Goal: Transaction & Acquisition: Purchase product/service

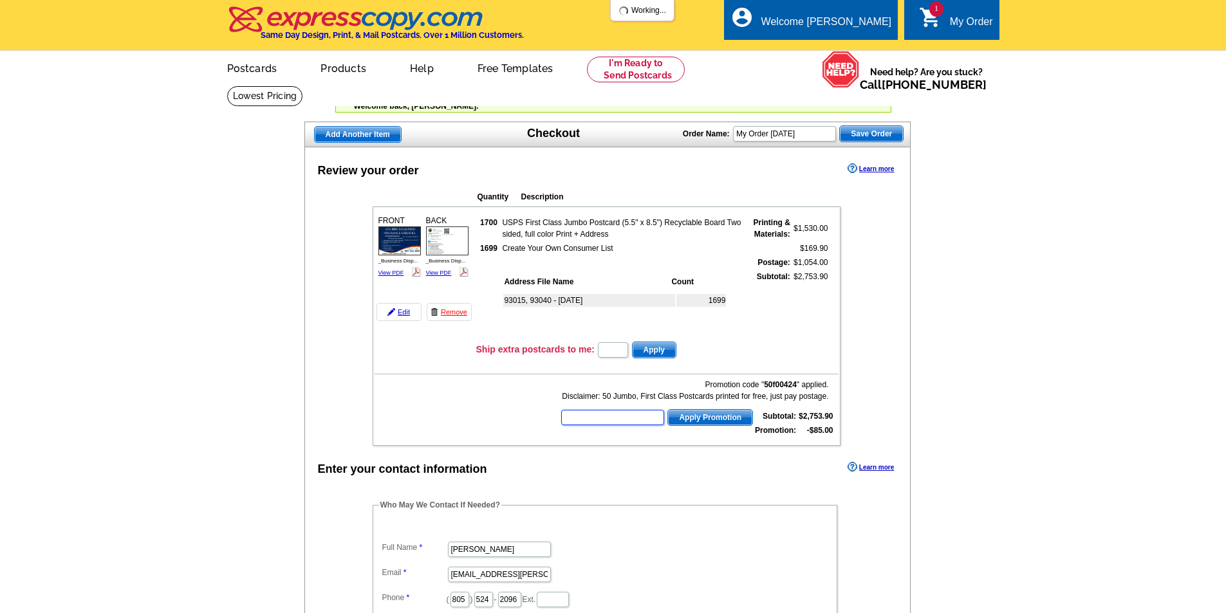
click at [593, 418] on input "text" at bounding box center [612, 417] width 103 height 15
type input "SMS40"
click at [707, 417] on span "Apply Promotion" at bounding box center [710, 417] width 84 height 15
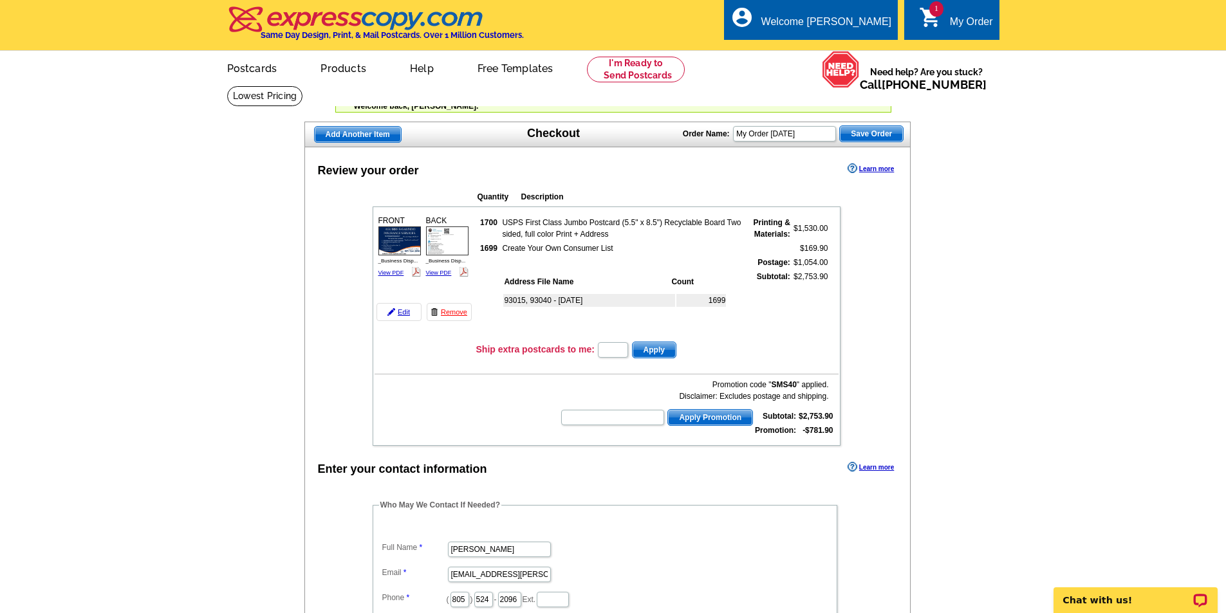
click at [821, 283] on td "$2,753.90" at bounding box center [810, 303] width 37 height 67
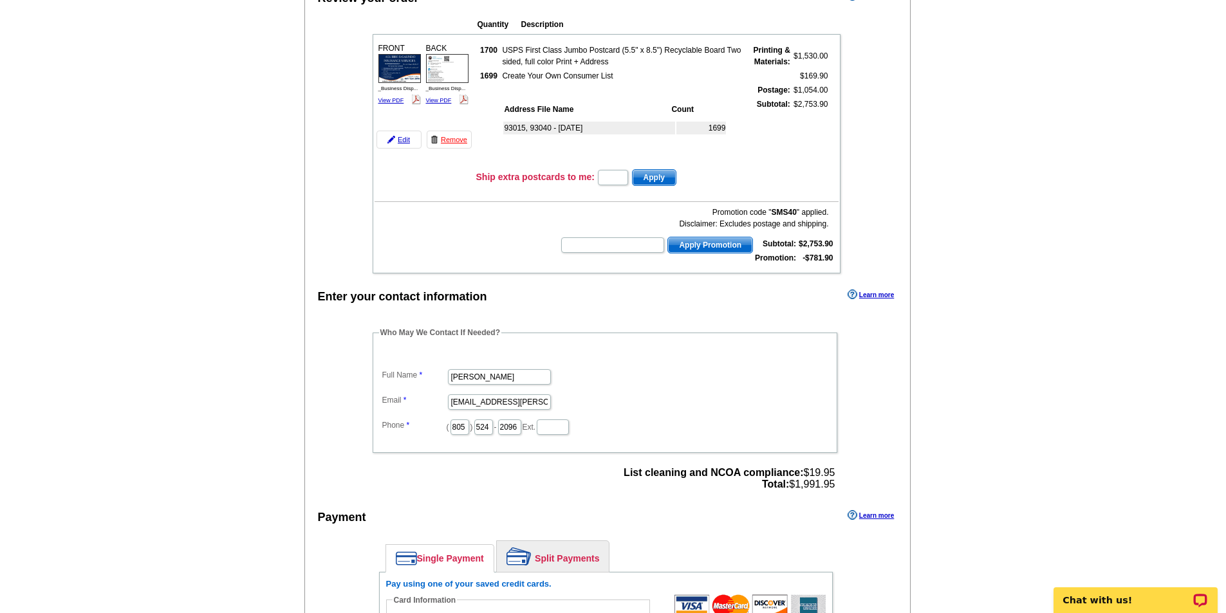
scroll to position [129, 0]
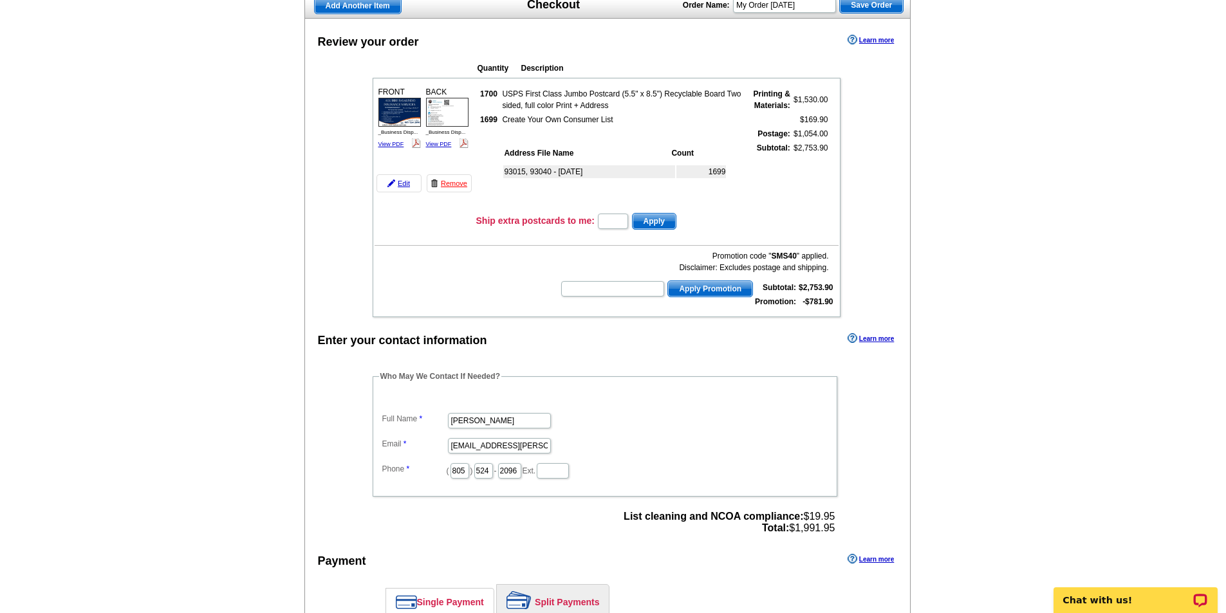
click at [726, 265] on div "Promotion code " SMS40 " applied. Disclaimer: Excludes postage and shipping." at bounding box center [694, 261] width 268 height 23
click at [771, 265] on div "Promotion code " SMS40 " applied. Disclaimer: Excludes postage and shipping." at bounding box center [694, 261] width 268 height 23
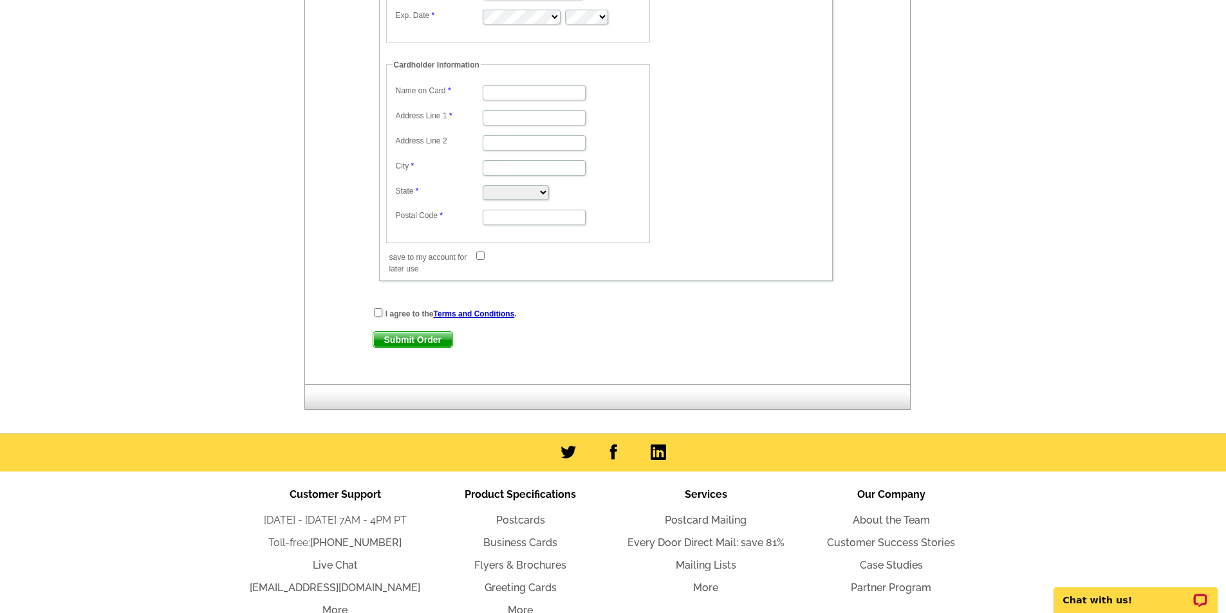
scroll to position [837, 0]
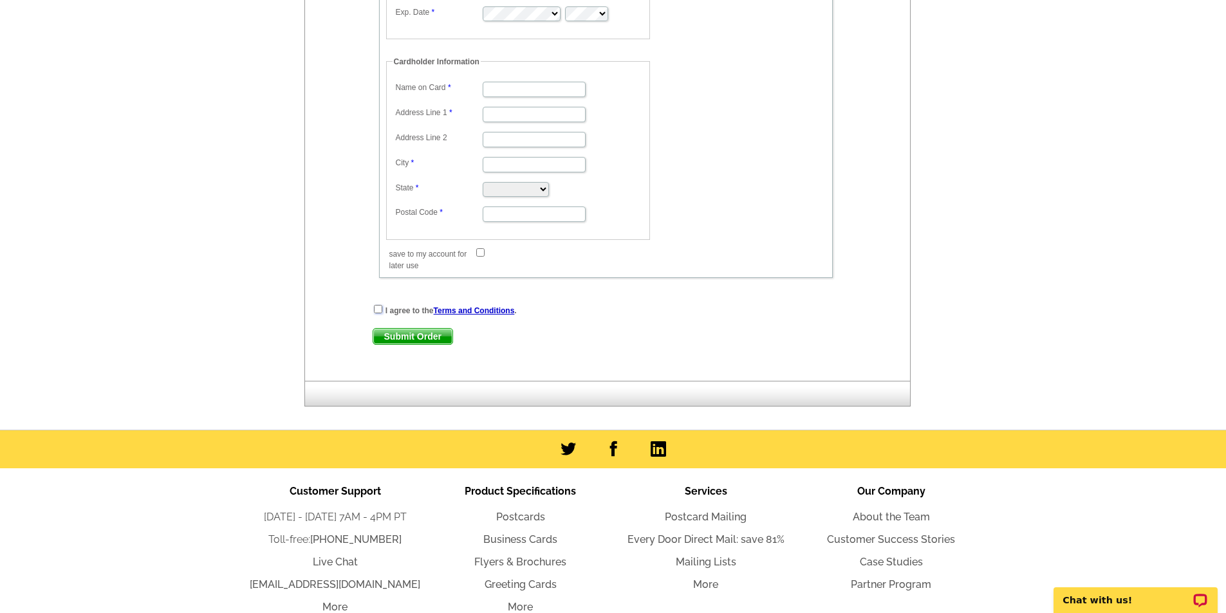
click at [379, 311] on input "checkbox" at bounding box center [378, 309] width 8 height 8
checkbox input "true"
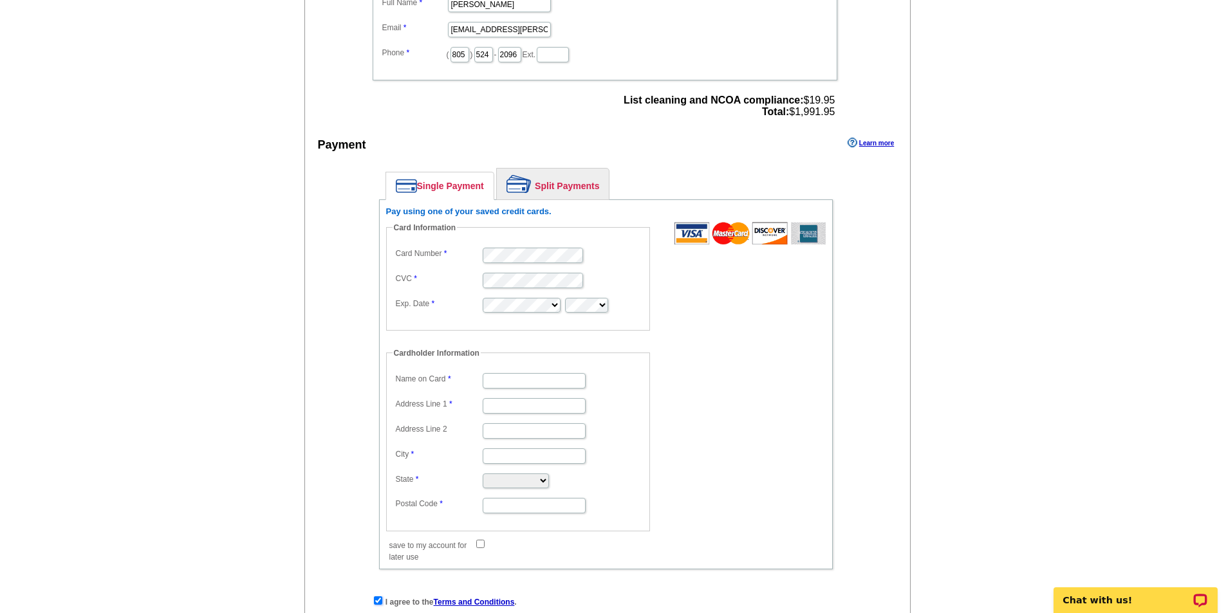
scroll to position [579, 0]
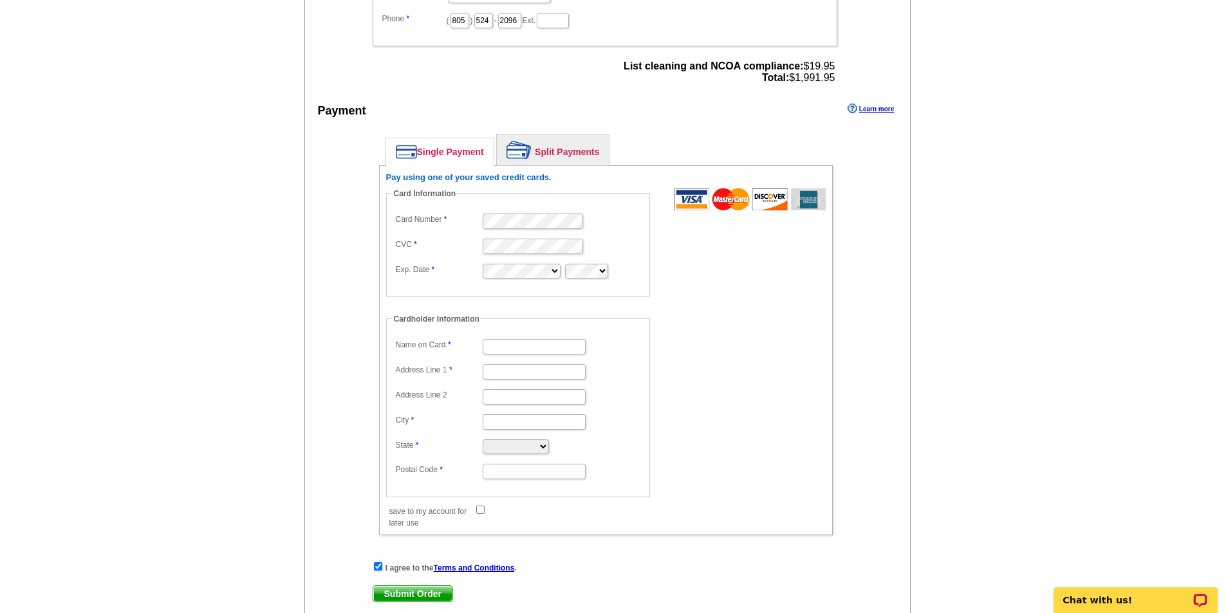
click at [571, 163] on link "Split Payments" at bounding box center [553, 149] width 112 height 31
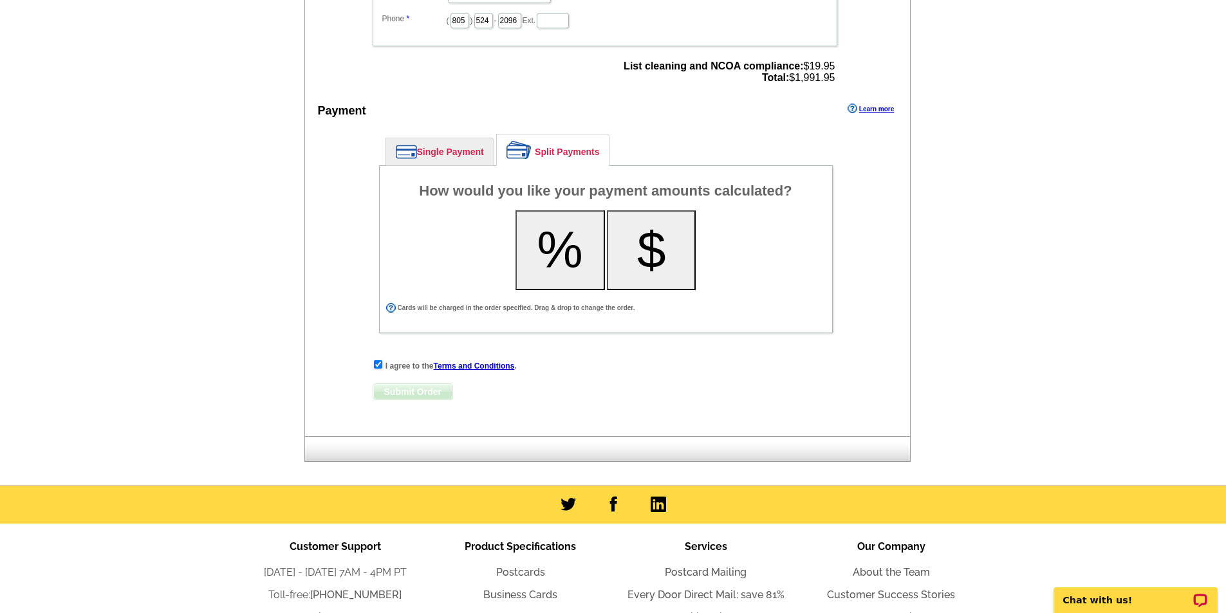
click at [454, 160] on link "Single Payment" at bounding box center [439, 151] width 107 height 27
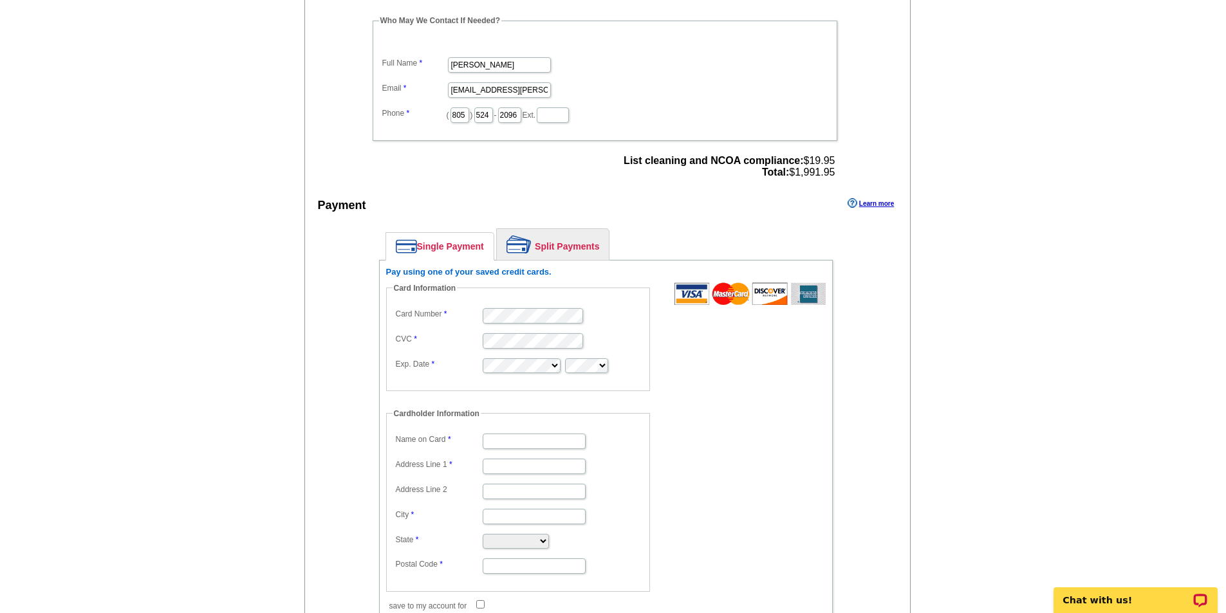
scroll to position [515, 0]
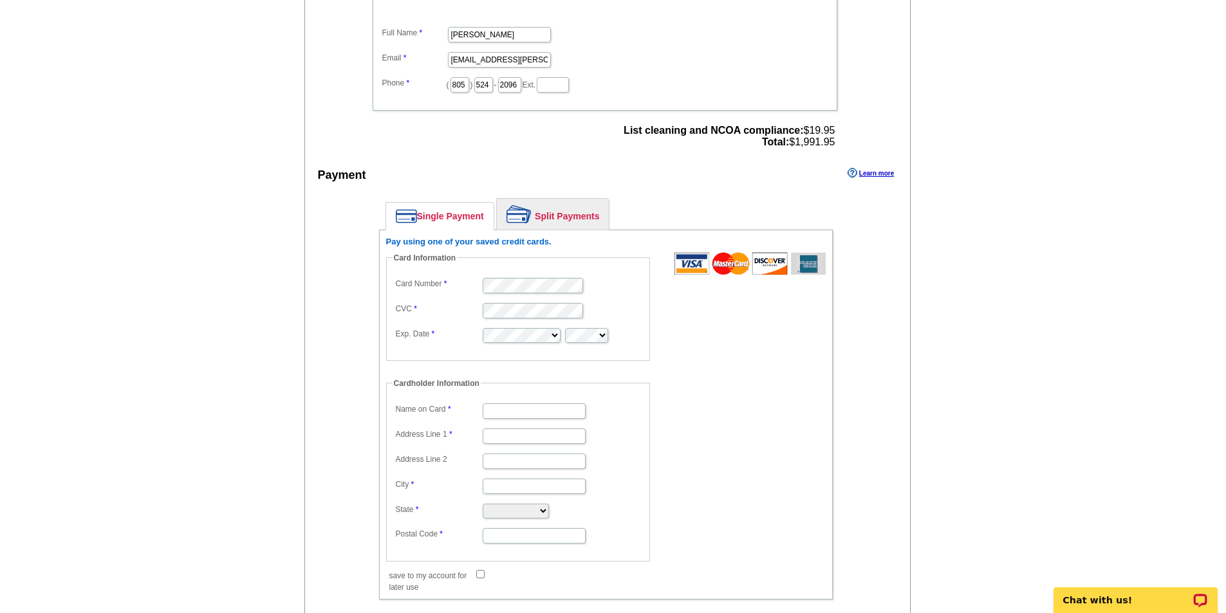
click at [786, 363] on form "Card Information Card Number CVC Exp. Date Cardholder Information Name on Card …" at bounding box center [606, 416] width 440 height 328
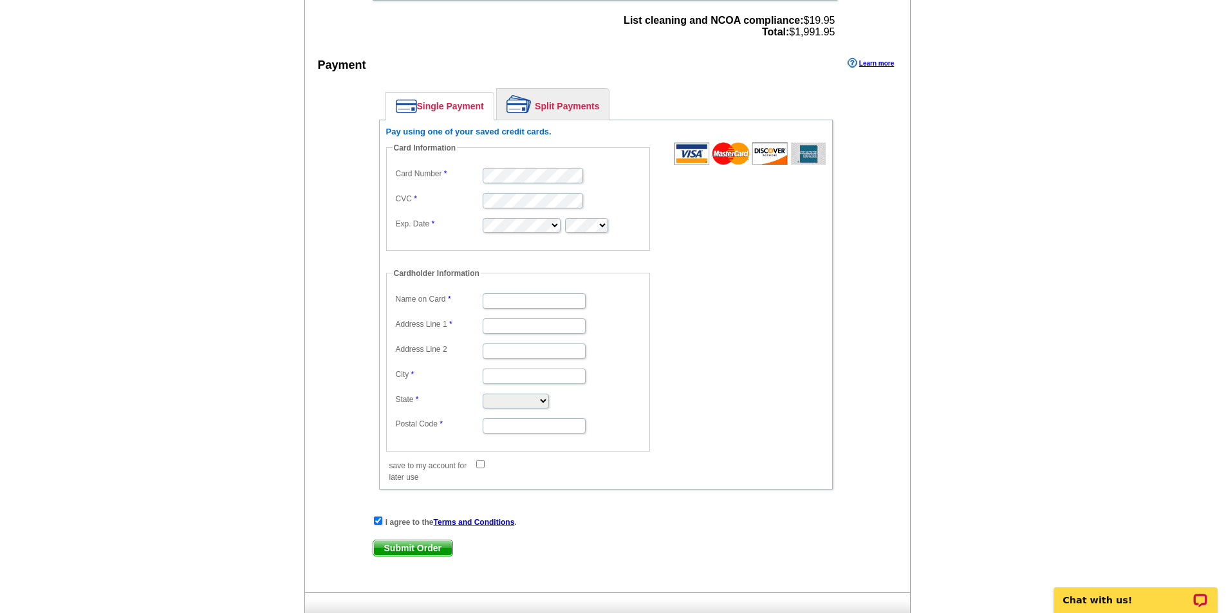
scroll to position [644, 0]
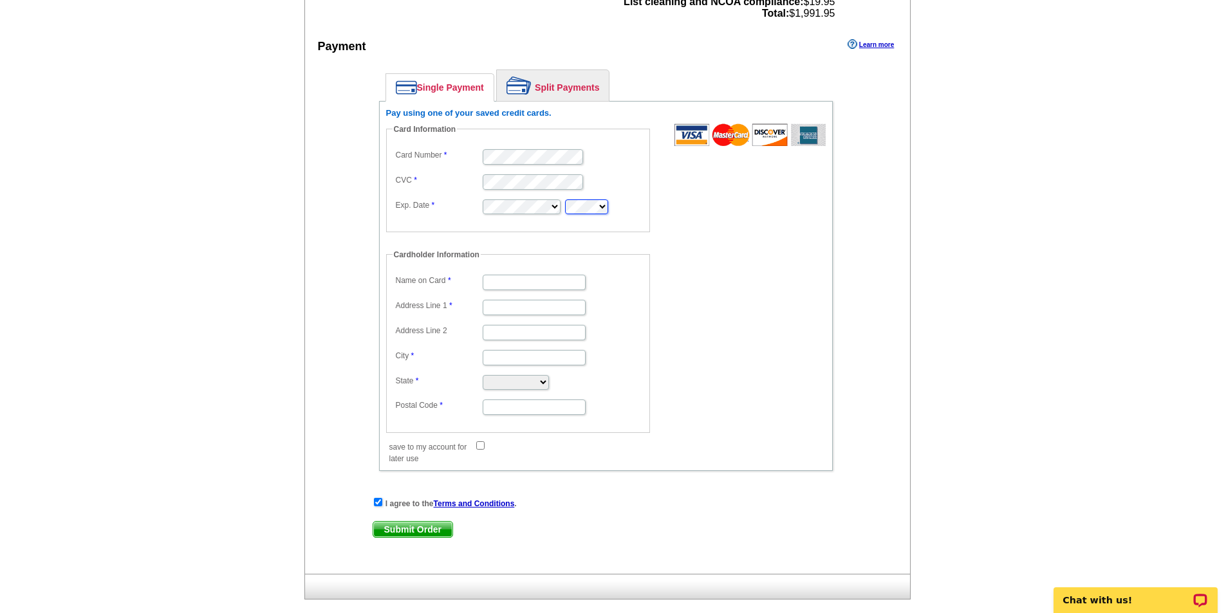
type input "[PERSON_NAME]"
click at [537, 309] on input "Address Line 1" at bounding box center [534, 307] width 103 height 15
type input "PO BOX 293"
click at [535, 358] on input "City" at bounding box center [534, 357] width 103 height 15
type input "Fillmore"
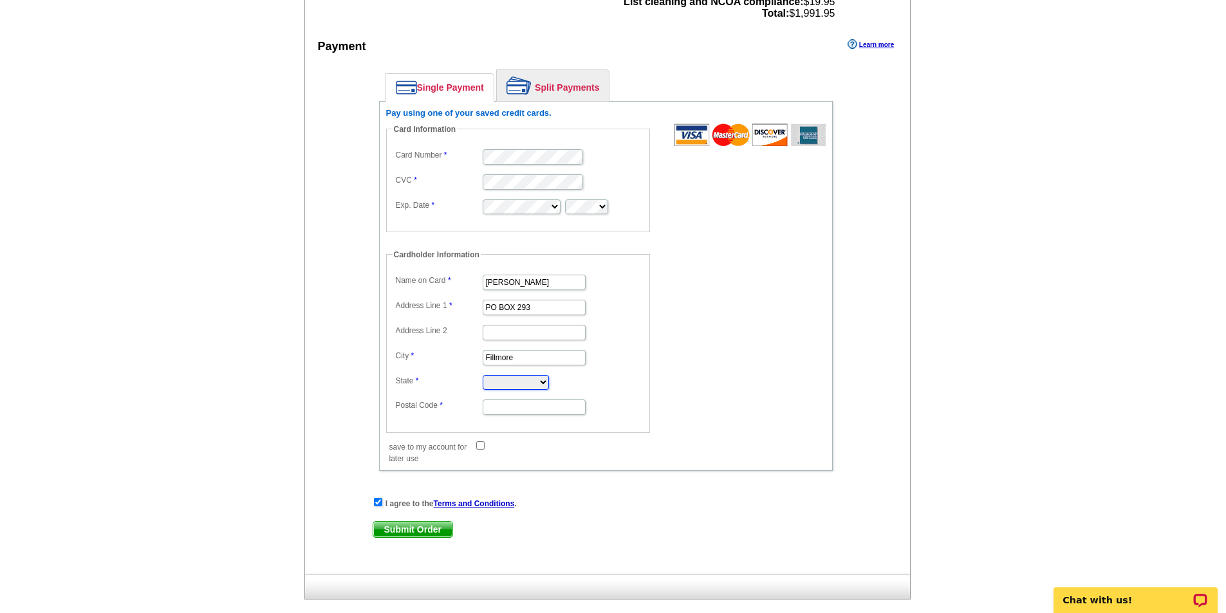
click at [501, 385] on select "Alabama Alaska Arizona Arkansas California Colorado Connecticut District of Col…" at bounding box center [516, 382] width 66 height 15
select select "CA"
click at [483, 376] on select "Alabama Alaska Arizona Arkansas California Colorado Connecticut District of Col…" at bounding box center [516, 382] width 66 height 15
click at [558, 413] on input "Postal Code" at bounding box center [534, 407] width 103 height 15
click at [533, 412] on input "Postal Code" at bounding box center [534, 407] width 103 height 15
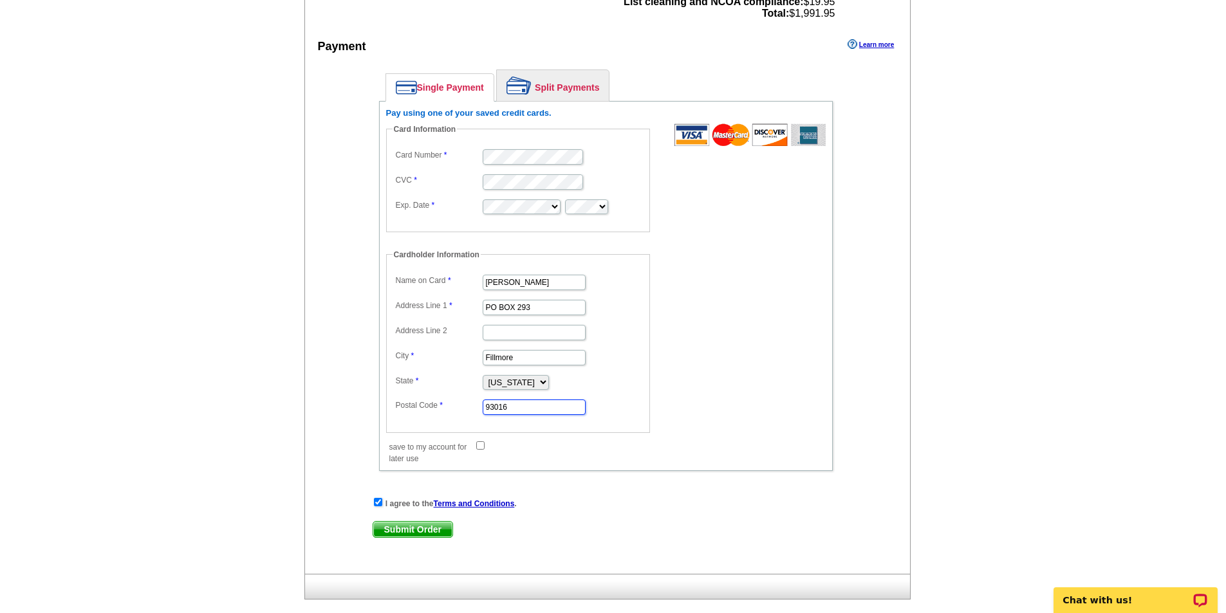
type input "93016"
click at [627, 379] on dd "Alabama Alaska Arizona Arkansas California Colorado Connecticut District of Col…" at bounding box center [518, 381] width 251 height 19
click at [481, 447] on input "save to my account for later use" at bounding box center [480, 445] width 8 height 8
checkbox input "true"
click at [431, 528] on span "Submit Order" at bounding box center [412, 529] width 79 height 15
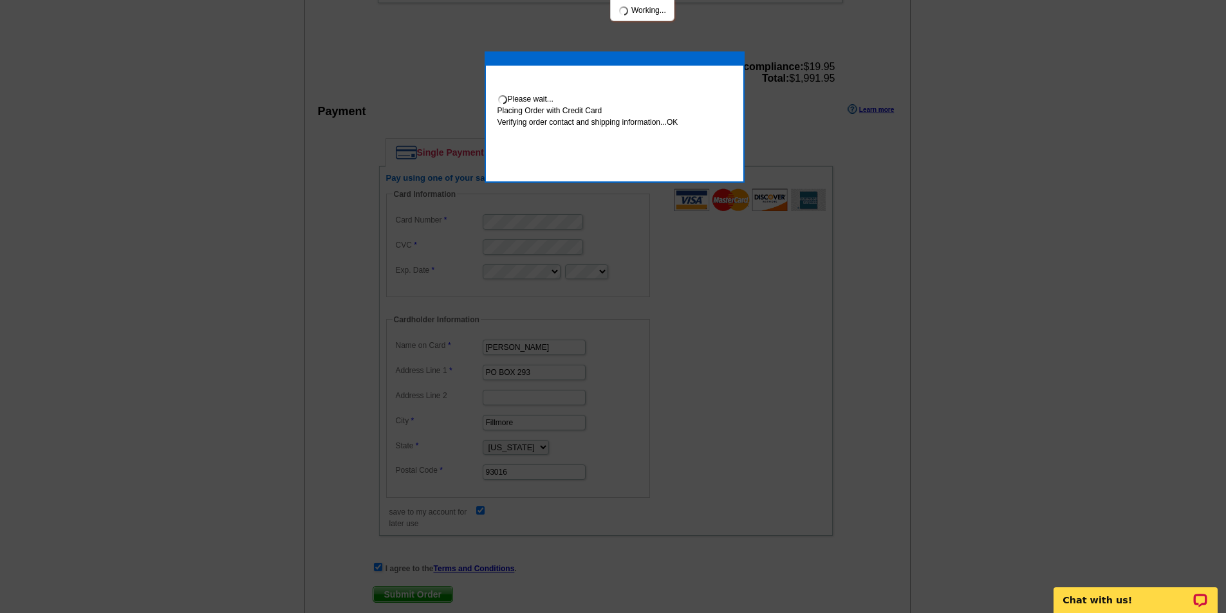
scroll to position [709, 0]
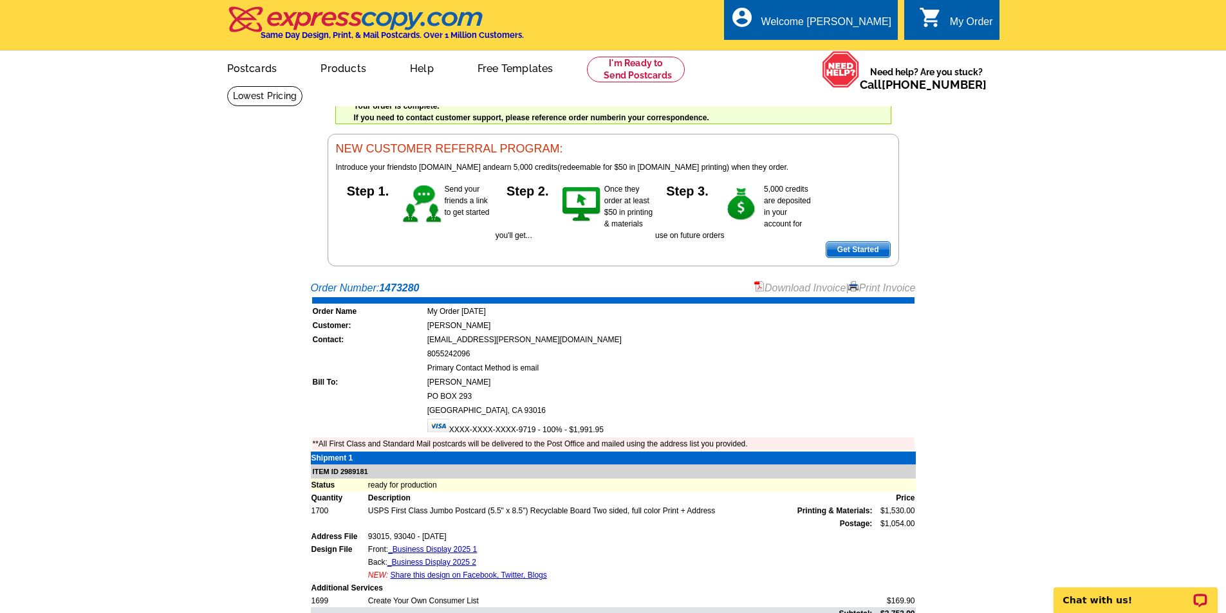
drag, startPoint x: 889, startPoint y: 288, endPoint x: 959, endPoint y: 528, distance: 250.9
click at [889, 288] on link "Print Invoice" at bounding box center [881, 288] width 67 height 11
